Goal: Transaction & Acquisition: Purchase product/service

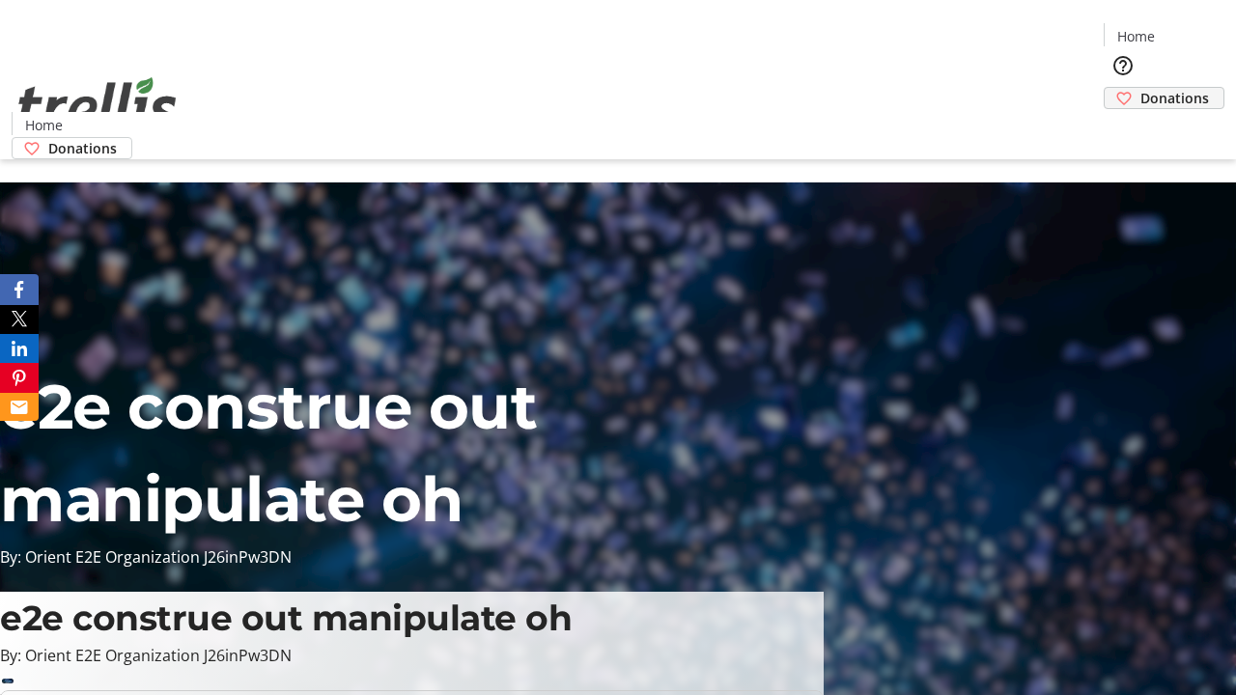
click at [1141, 88] on span "Donations" at bounding box center [1175, 98] width 69 height 20
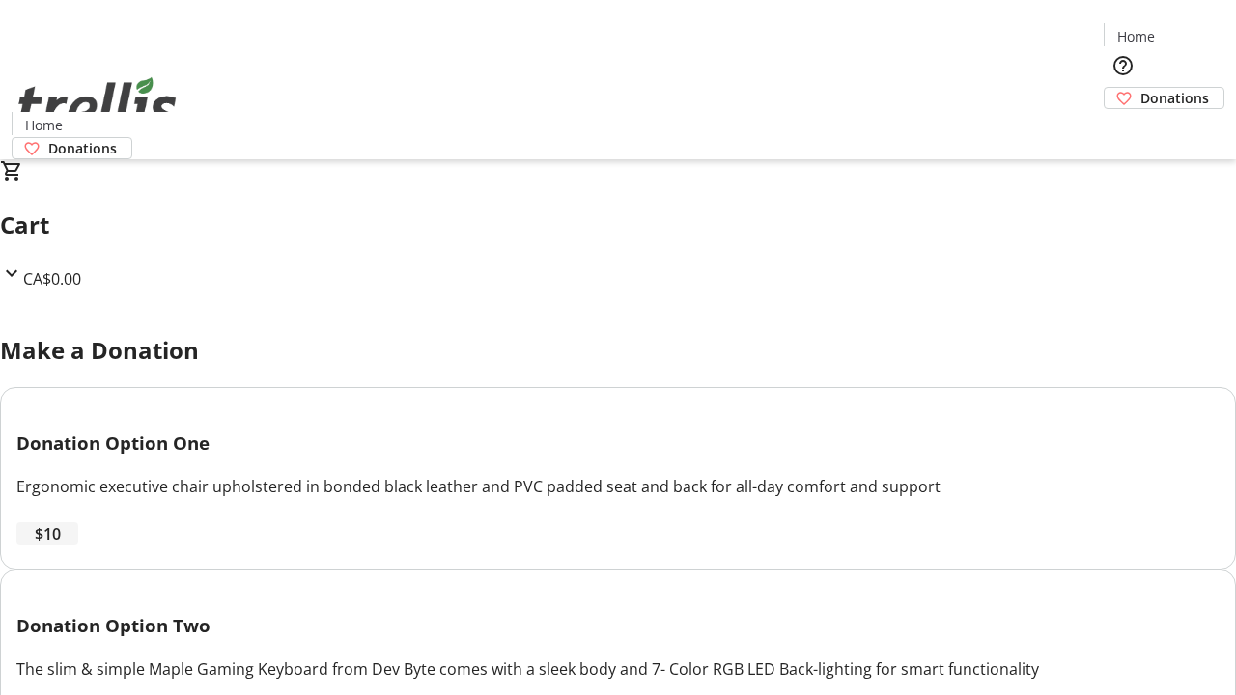
click at [61, 546] on span "$10" at bounding box center [48, 533] width 26 height 23
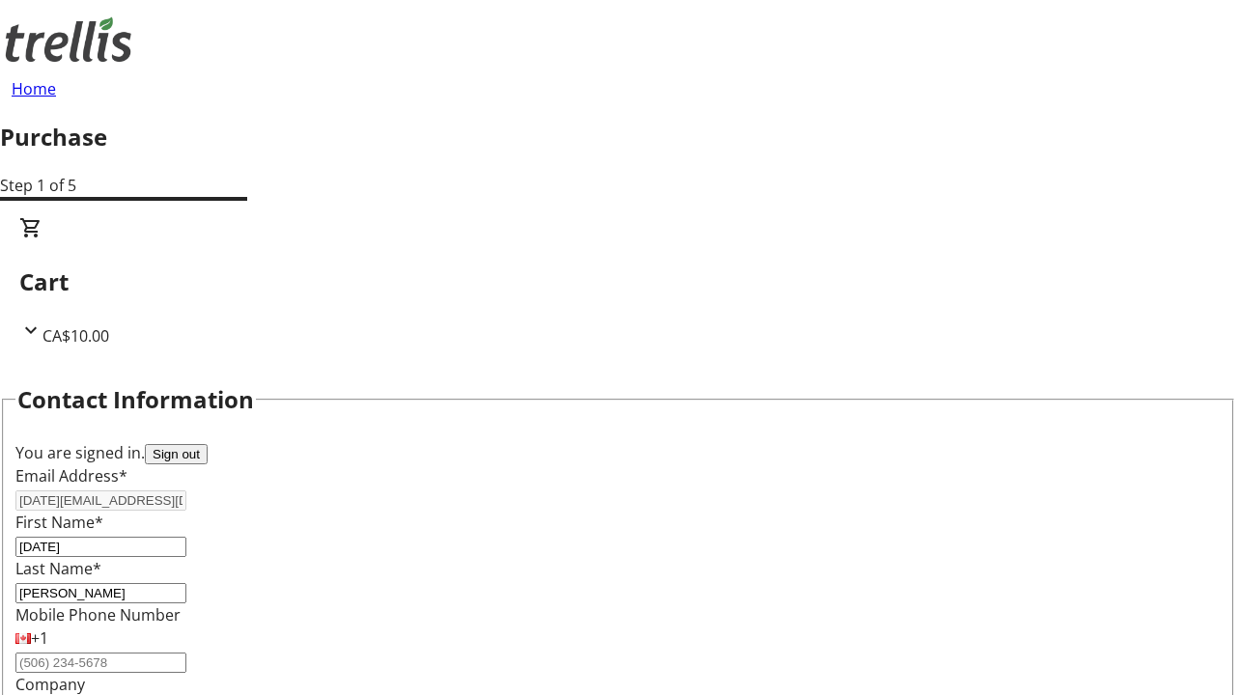
select select "BC"
select select "CA"
type input "Kelowna"
type input "V1Y 0C2"
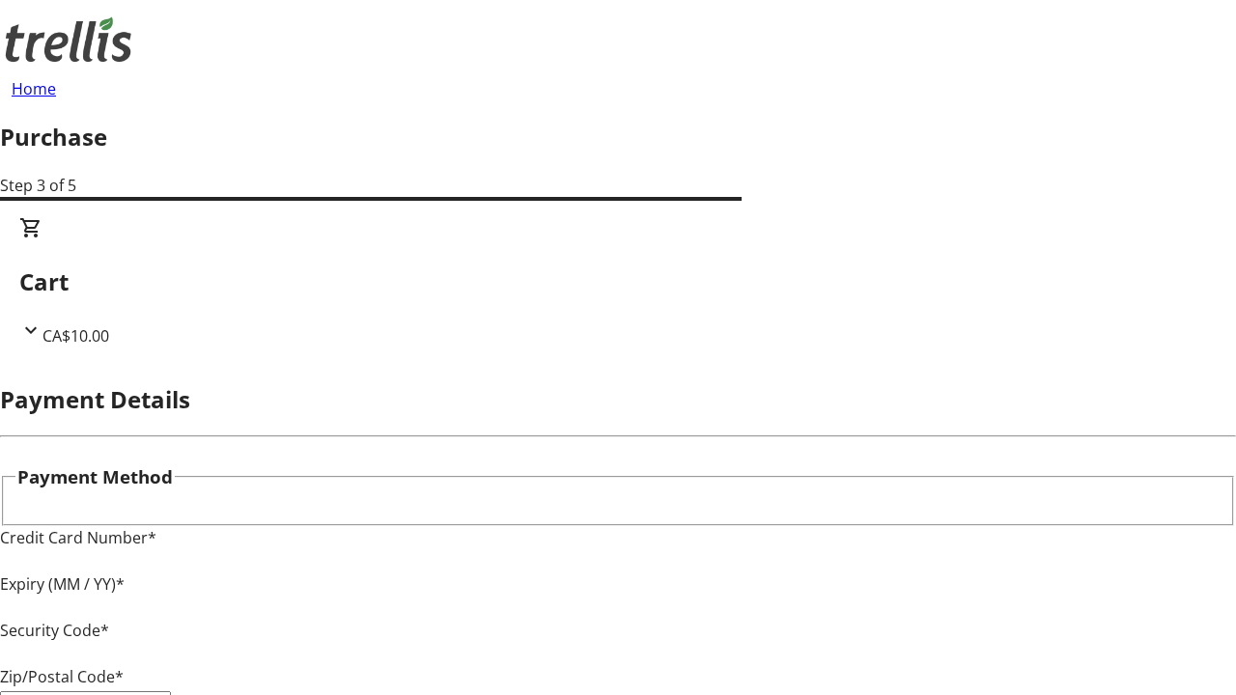
type input "V1Y 0C2"
